Goal: Transaction & Acquisition: Purchase product/service

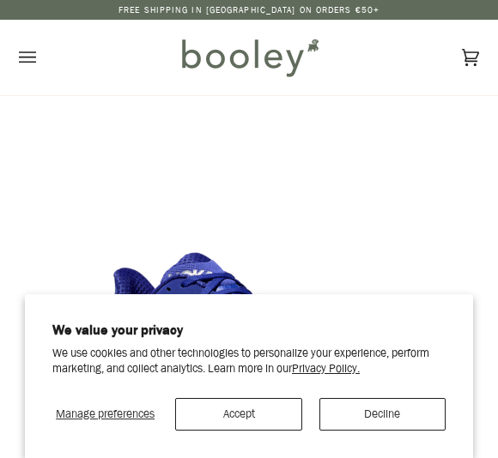
click at [252, 412] on button "Accept" at bounding box center [238, 414] width 126 height 33
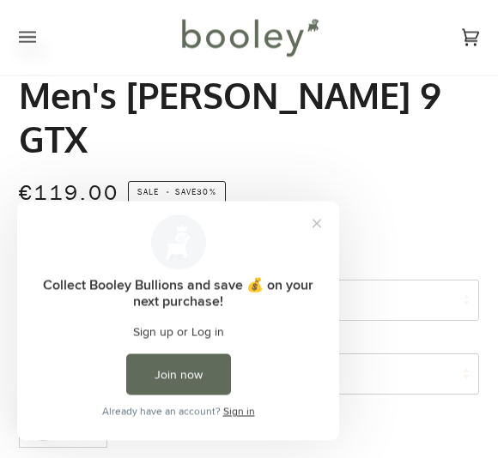
scroll to position [515, 0]
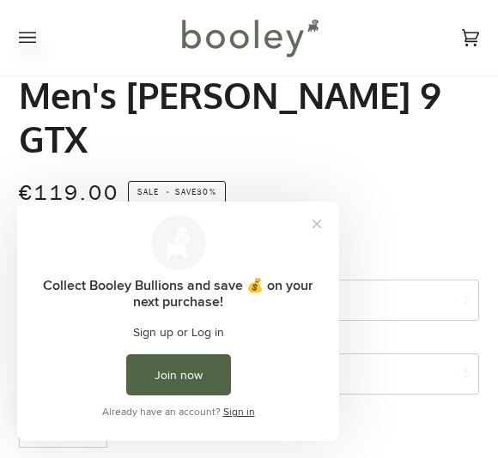
click at [205, 377] on button "Join now" at bounding box center [178, 375] width 105 height 41
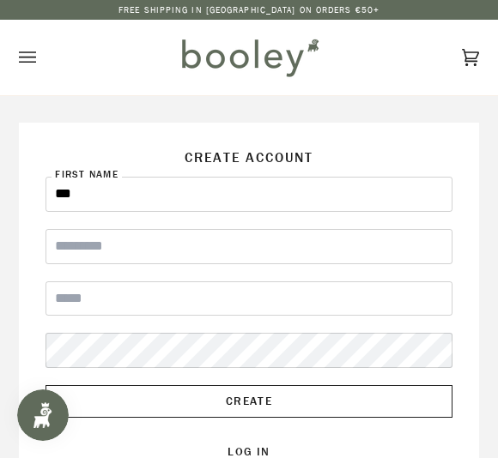
type input "***"
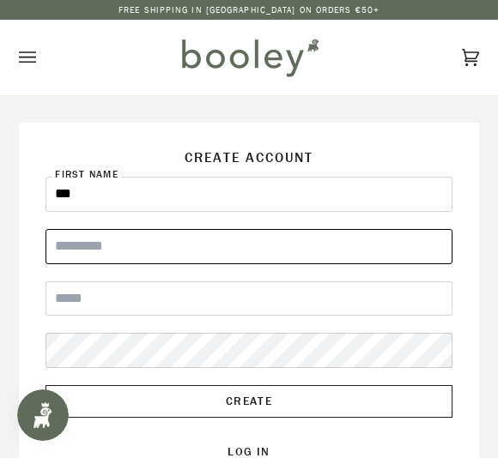
click at [318, 241] on input "Last Name" at bounding box center [248, 246] width 406 height 35
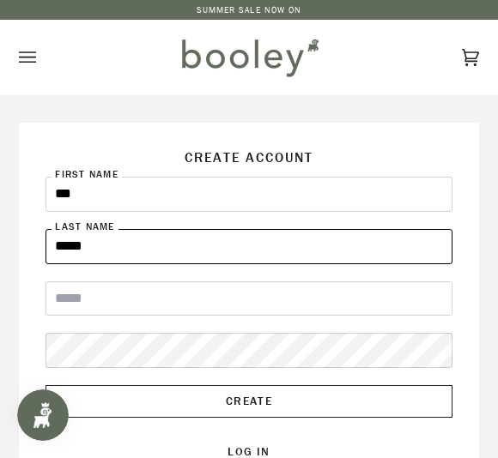
type input "*****"
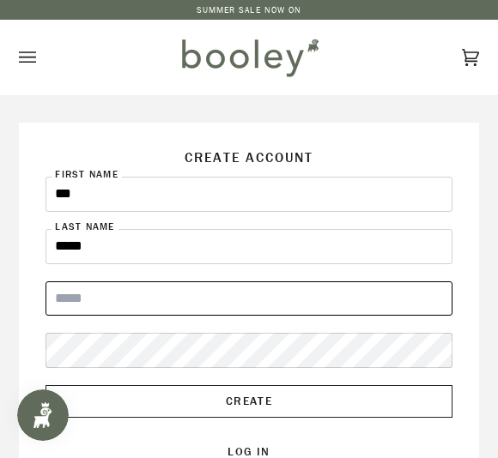
click at [304, 300] on input "Email" at bounding box center [248, 299] width 406 height 35
type input "**********"
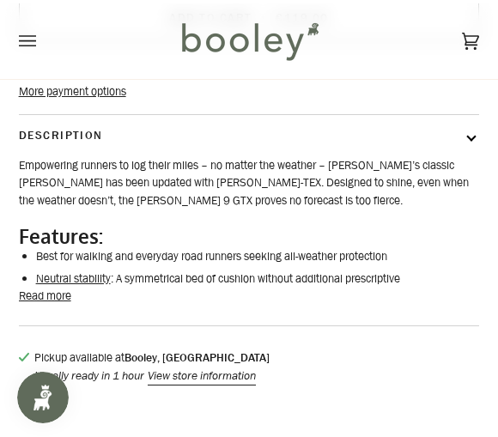
scroll to position [991, 0]
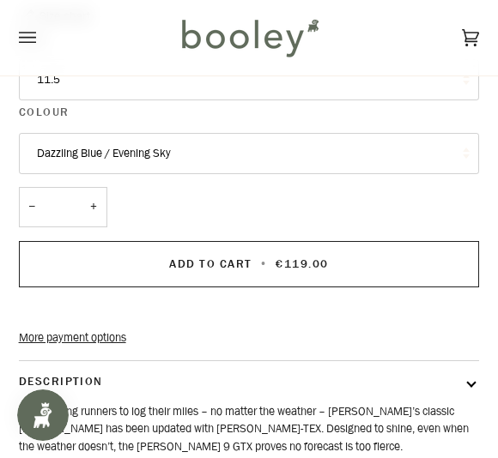
scroll to position [739, 0]
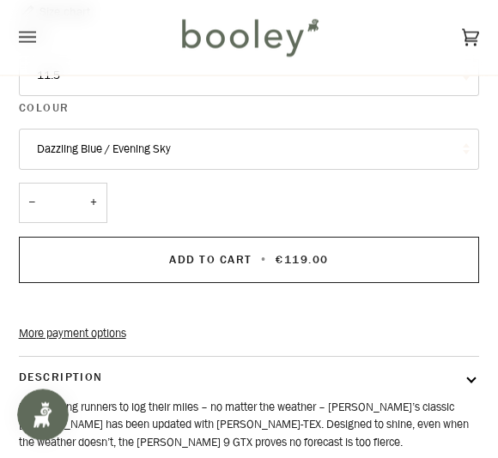
click at [21, 297] on shop-pay-wallet-button at bounding box center [20, 305] width 3 height 16
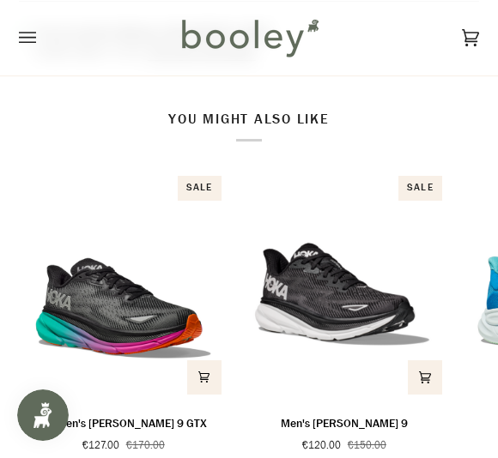
scroll to position [1376, 0]
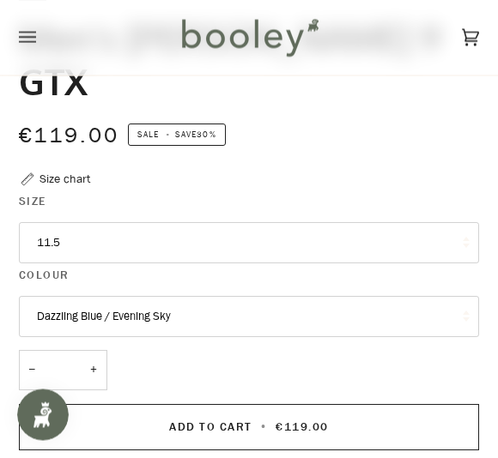
scroll to position [573, 0]
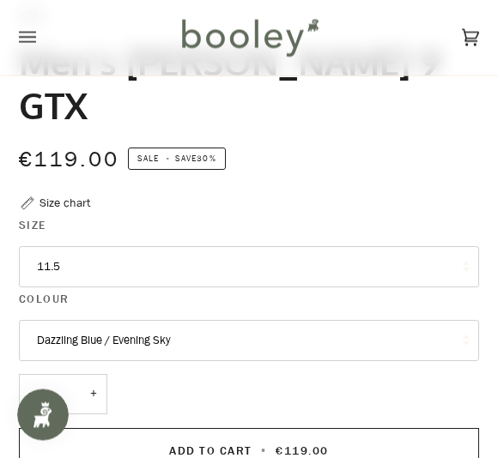
scroll to position [549, 0]
click at [49, 246] on button "11.5" at bounding box center [249, 266] width 461 height 41
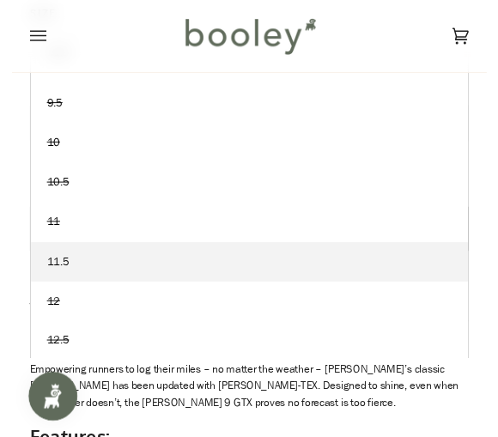
scroll to position [767, 0]
